Goal: Transaction & Acquisition: Purchase product/service

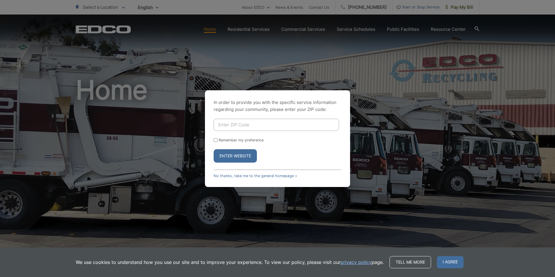
click at [237, 122] on input "Enter ZIP Code" at bounding box center [276, 125] width 125 height 12
click at [187, 162] on div "In order to provide you with the specific service information regarding your co…" at bounding box center [277, 138] width 555 height 277
click at [247, 177] on link "No thanks, take me to the general homepage >" at bounding box center [256, 175] width 84 height 4
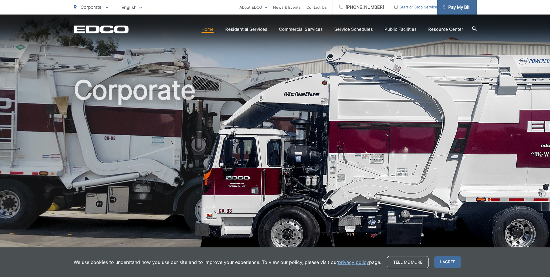
click at [450, 5] on span "Pay My Bill" at bounding box center [457, 7] width 28 height 7
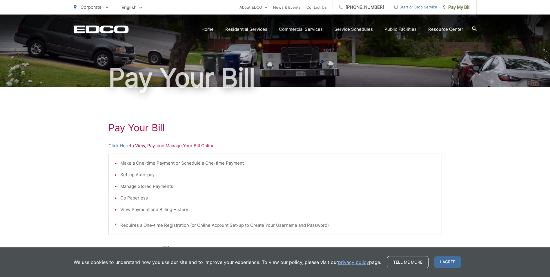
scroll to position [58, 0]
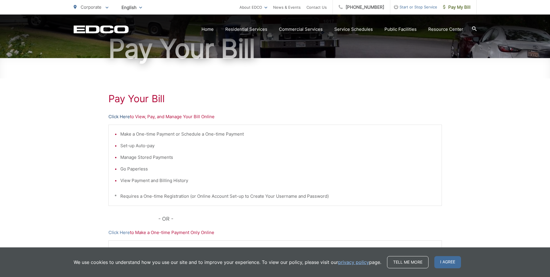
click at [121, 115] on link "Click Here" at bounding box center [119, 116] width 21 height 7
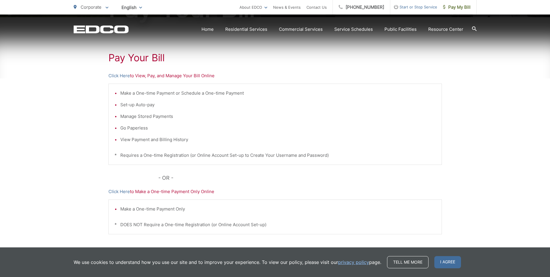
scroll to position [136, 0]
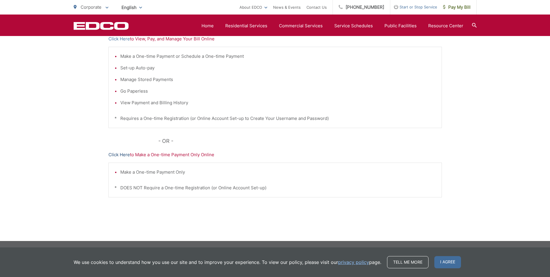
click at [119, 156] on link "Click Here" at bounding box center [119, 154] width 21 height 7
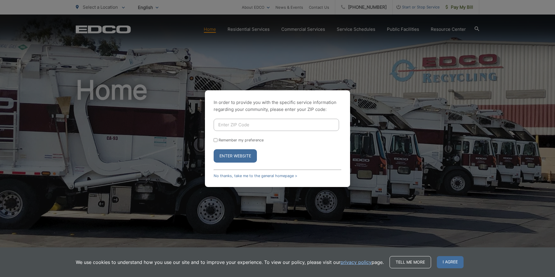
click at [177, 129] on div "In order to provide you with the specific service information regarding your co…" at bounding box center [277, 138] width 555 height 277
click at [332, 122] on input "Enter ZIP Code" at bounding box center [276, 125] width 125 height 12
